Goal: Navigation & Orientation: Understand site structure

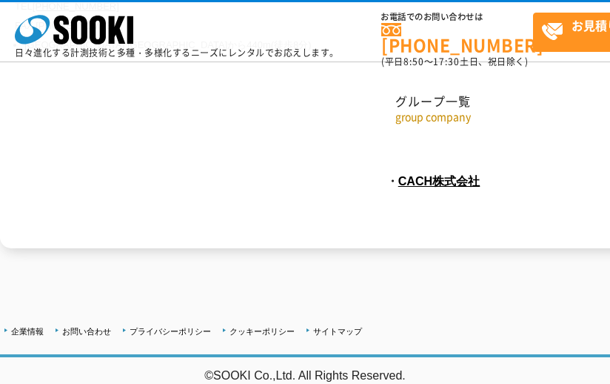
scroll to position [8009, 0]
